Goal: Task Accomplishment & Management: Use online tool/utility

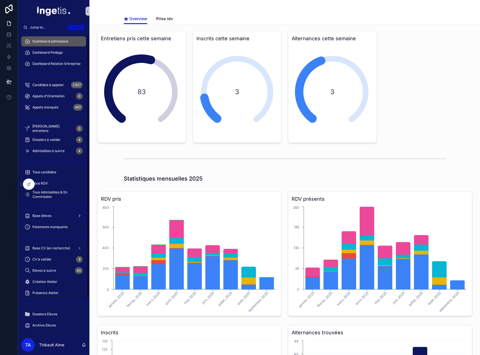
scroll to position [45, 0]
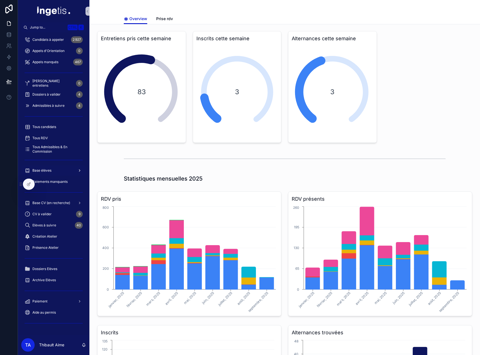
click at [53, 170] on div "Base élèves" at bounding box center [54, 170] width 58 height 9
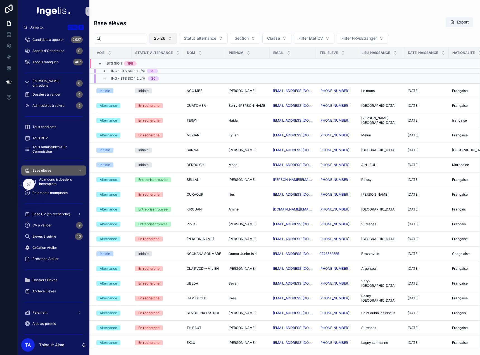
click at [165, 40] on span "25-26" at bounding box center [159, 38] width 11 height 6
click at [160, 69] on div "24-25" at bounding box center [177, 69] width 67 height 9
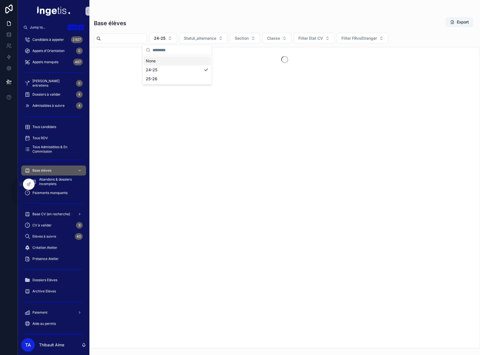
click at [130, 39] on input "scrollable content" at bounding box center [124, 39] width 46 height 8
type input "*******"
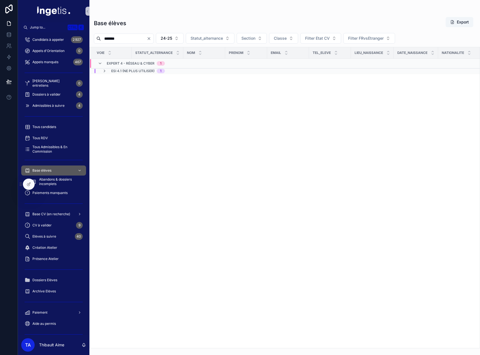
click at [125, 73] on td "ESI 4.1 (NE PLUS UTILISER) 1" at bounding box center [157, 70] width 135 height 5
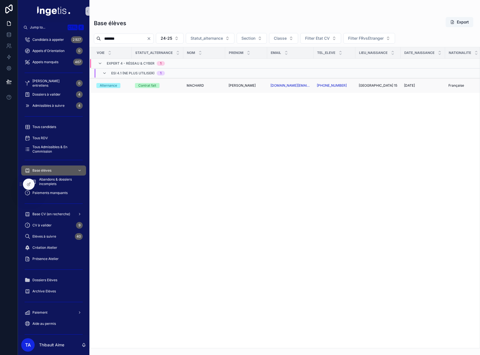
click at [182, 87] on td "Contrat fait" at bounding box center [158, 85] width 52 height 15
click at [203, 86] on span "MACHARD" at bounding box center [195, 85] width 17 height 4
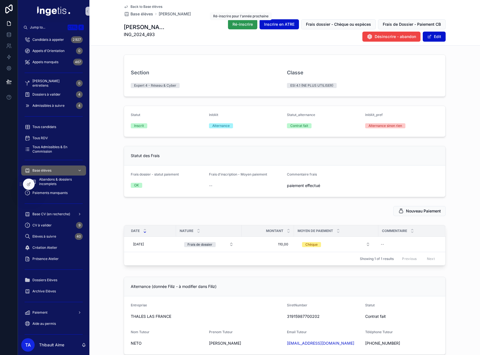
click at [241, 26] on span "Ré-inscrire" at bounding box center [242, 25] width 20 height 6
